Goal: Task Accomplishment & Management: Manage account settings

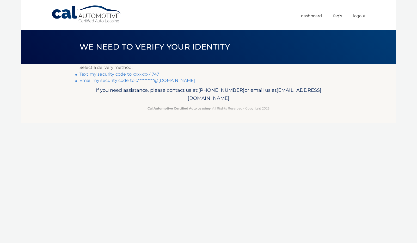
click at [117, 73] on link "Text my security code to xxx-xxx-1747" at bounding box center [118, 74] width 79 height 5
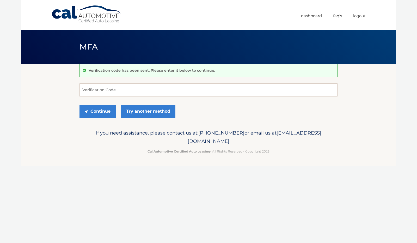
click at [105, 96] on form "Verification Code Continue Try another method" at bounding box center [208, 101] width 258 height 37
click at [110, 91] on input "Verification Code" at bounding box center [208, 89] width 258 height 13
click at [102, 89] on input "Verification Code" at bounding box center [208, 89] width 258 height 13
type input "931707"
click at [100, 108] on button "Continue" at bounding box center [97, 111] width 36 height 13
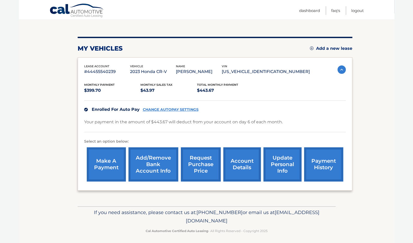
scroll to position [53, 0]
